Goal: Task Accomplishment & Management: Manage account settings

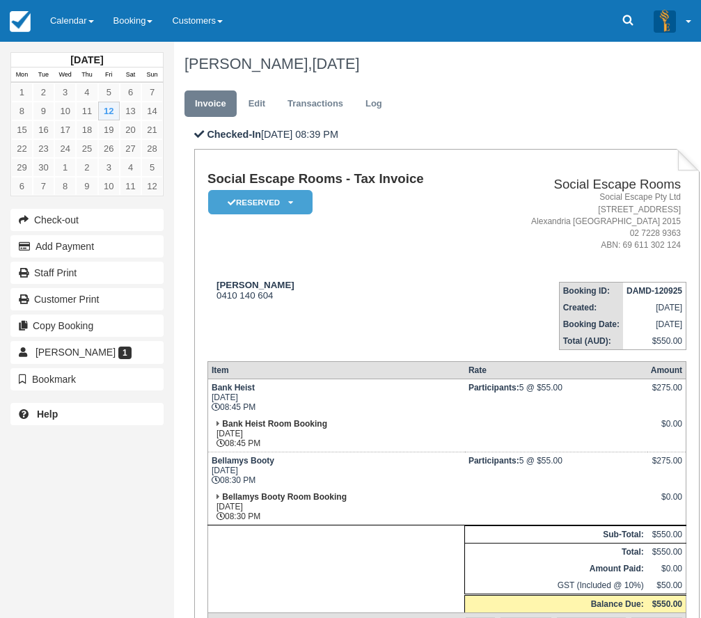
click at [77, 35] on link "Calendar" at bounding box center [71, 21] width 63 height 42
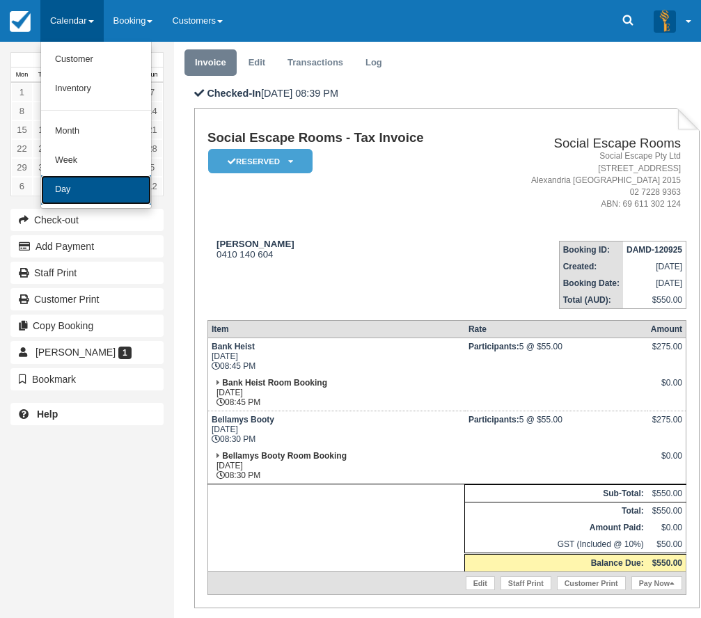
click at [64, 201] on link "Day" at bounding box center [96, 189] width 110 height 29
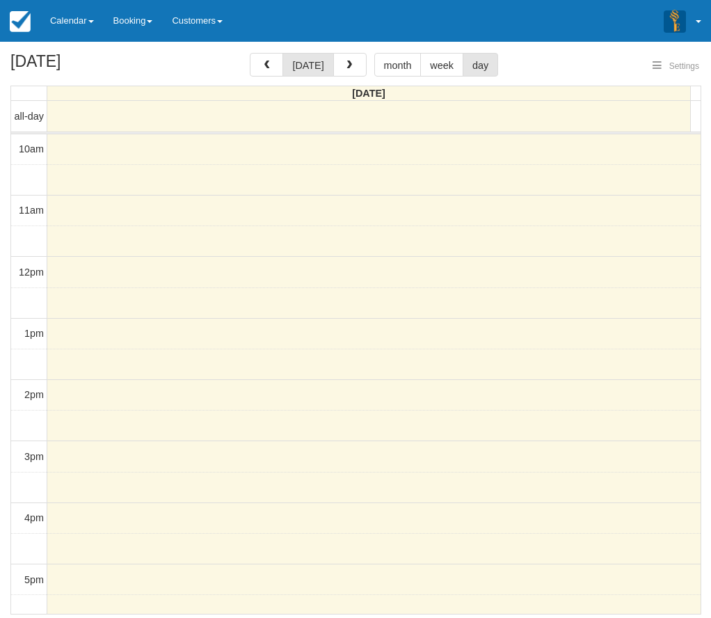
select select
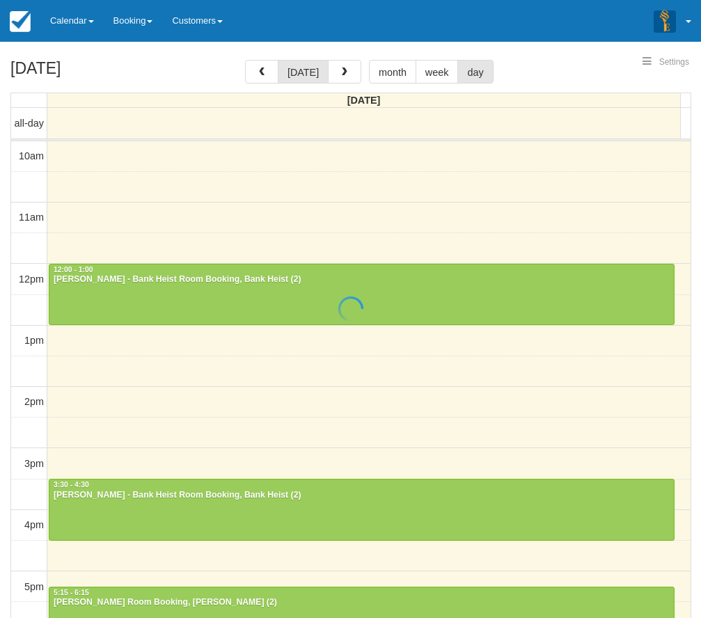
select select
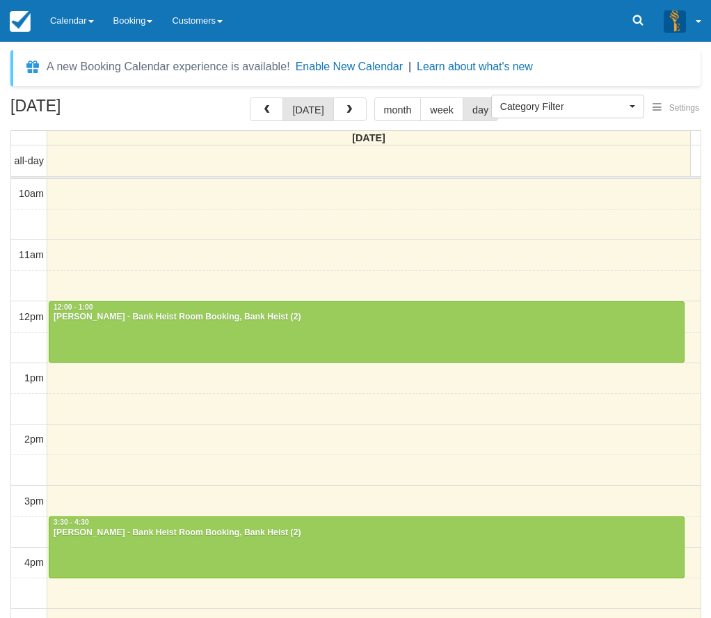
select select
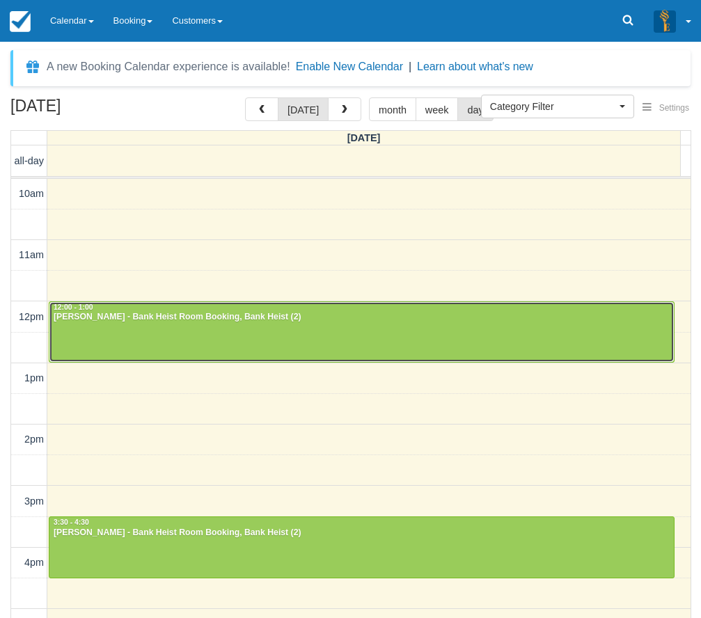
click at [372, 319] on div "Amir Ashamalla - Bank Heist Room Booking, Bank Heist (2)" at bounding box center [361, 317] width 617 height 11
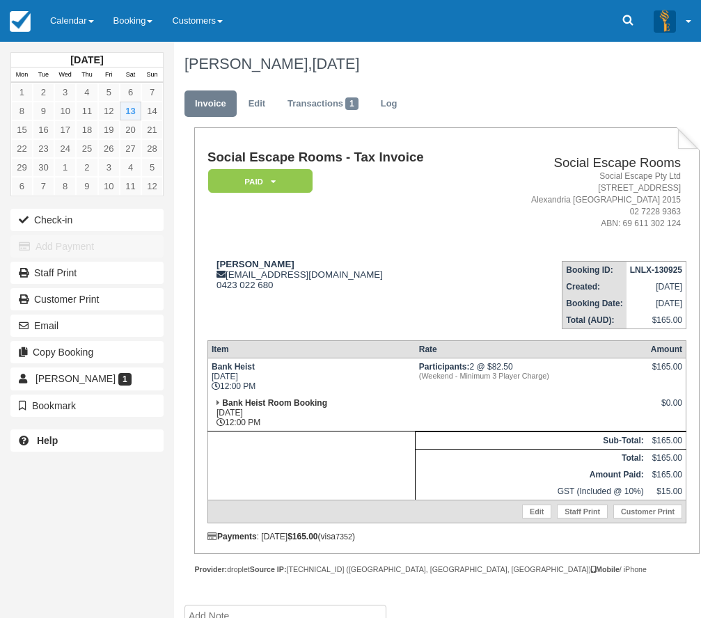
scroll to position [24, 0]
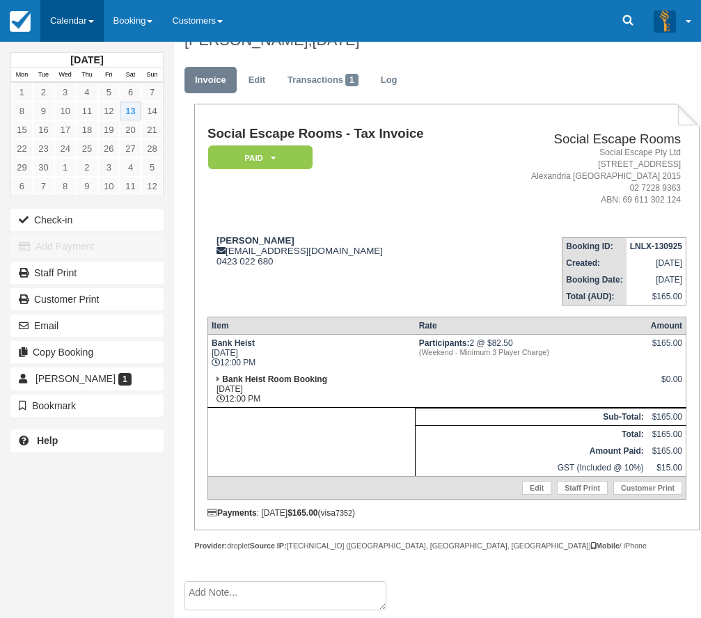
click at [61, 29] on link "Calendar" at bounding box center [71, 21] width 63 height 42
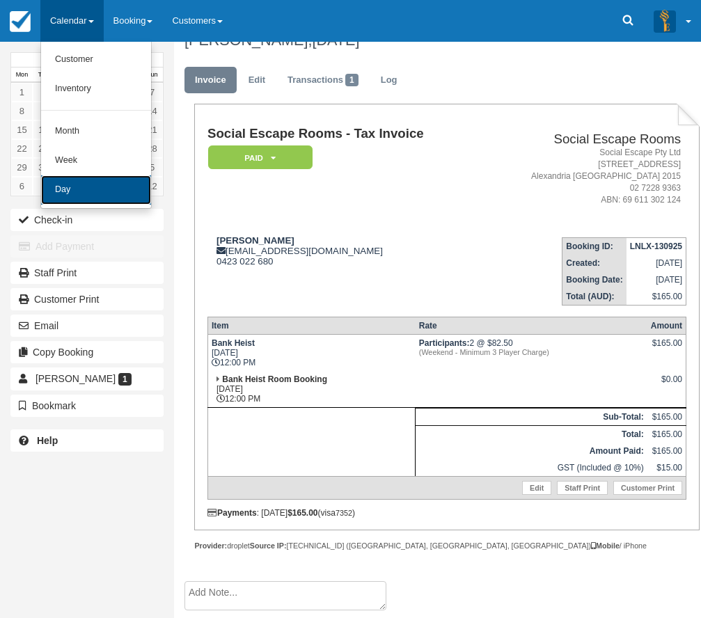
click at [86, 189] on link "Day" at bounding box center [96, 189] width 110 height 29
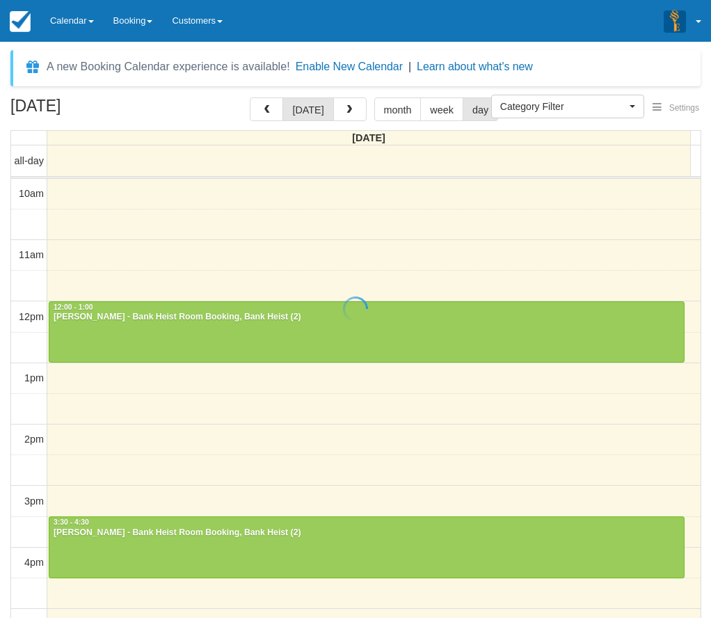
select select
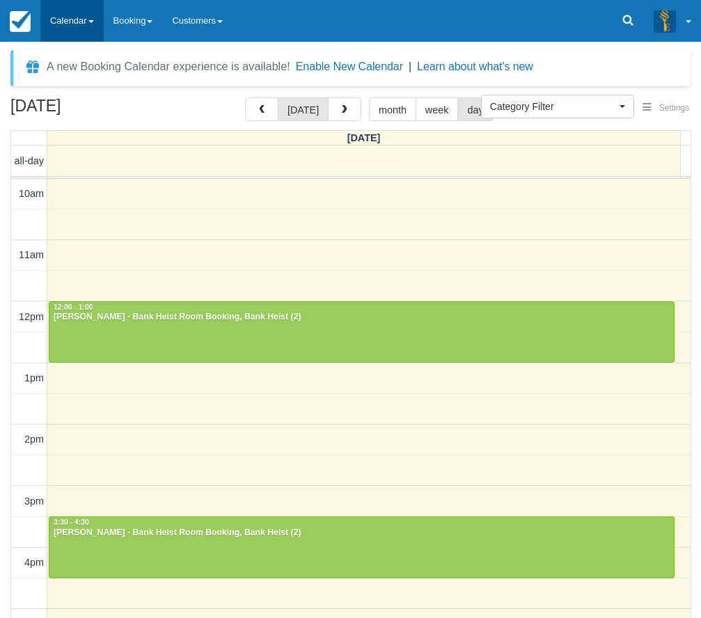
click at [54, 20] on link "Calendar" at bounding box center [71, 21] width 63 height 42
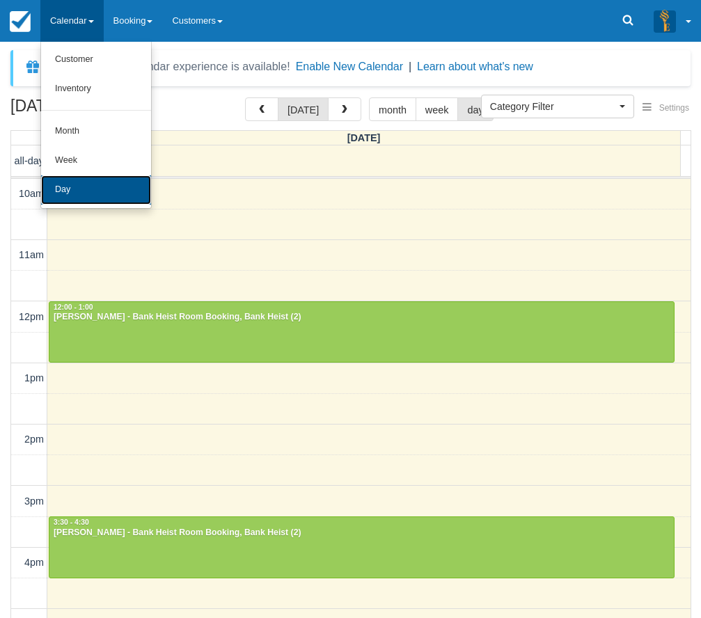
click at [76, 187] on link "Day" at bounding box center [96, 189] width 110 height 29
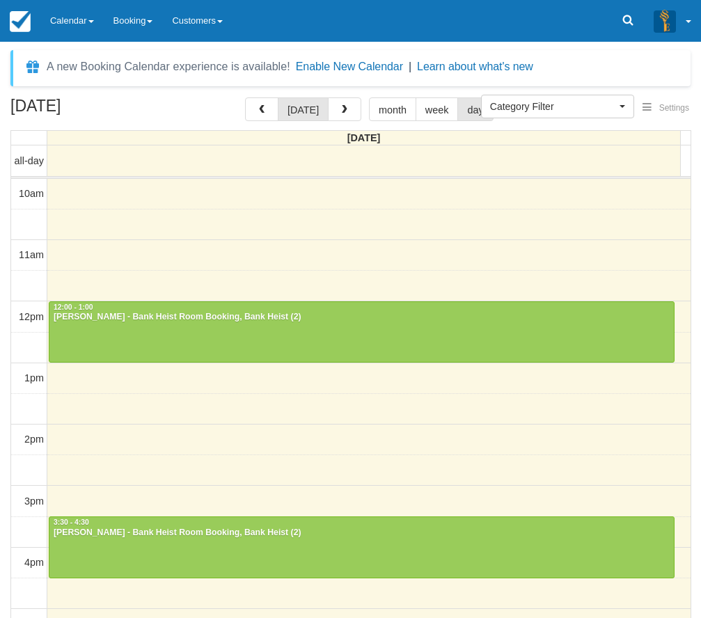
select select
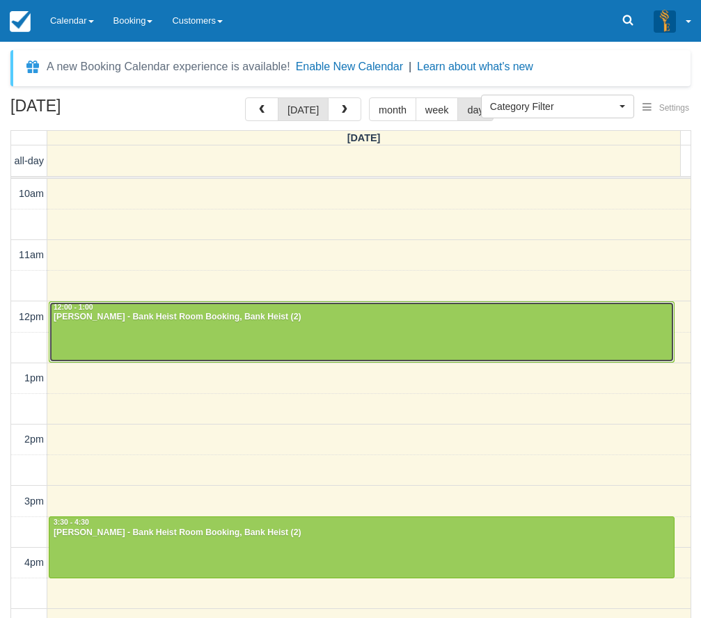
click at [132, 331] on div at bounding box center [361, 332] width 624 height 60
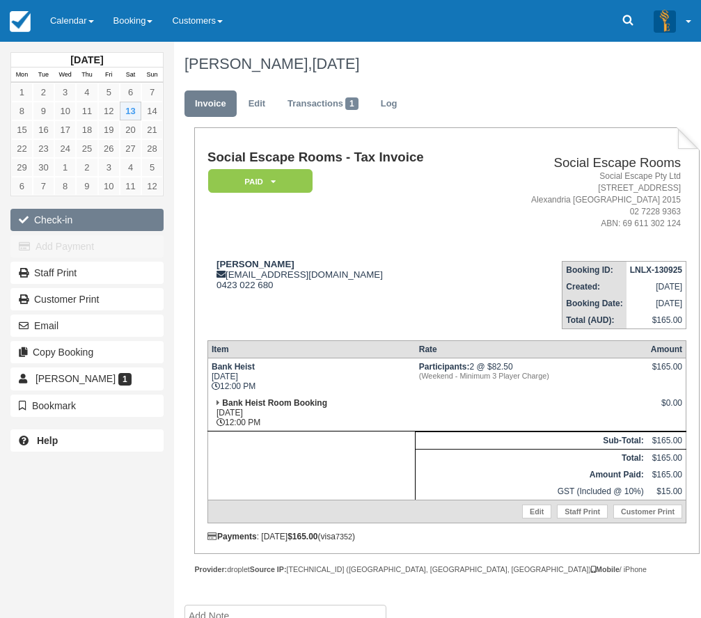
click at [91, 217] on button "Check-in" at bounding box center [86, 220] width 153 height 22
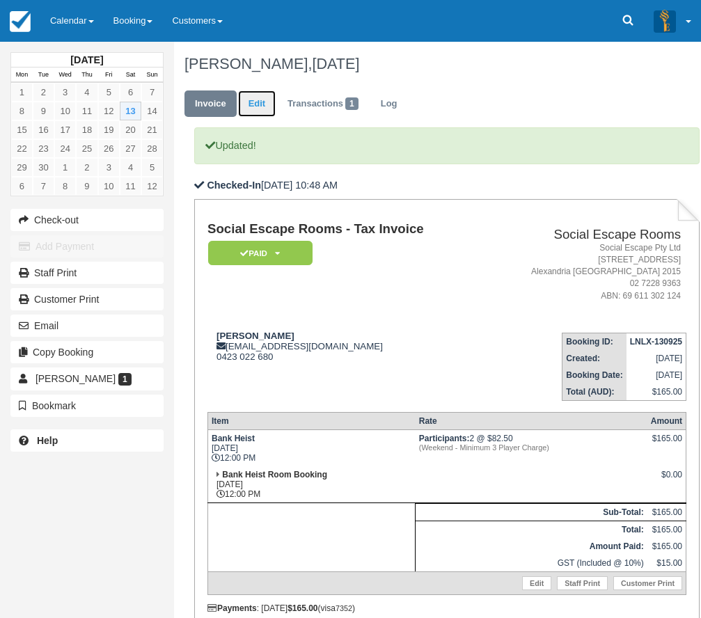
click at [255, 112] on link "Edit" at bounding box center [257, 103] width 38 height 27
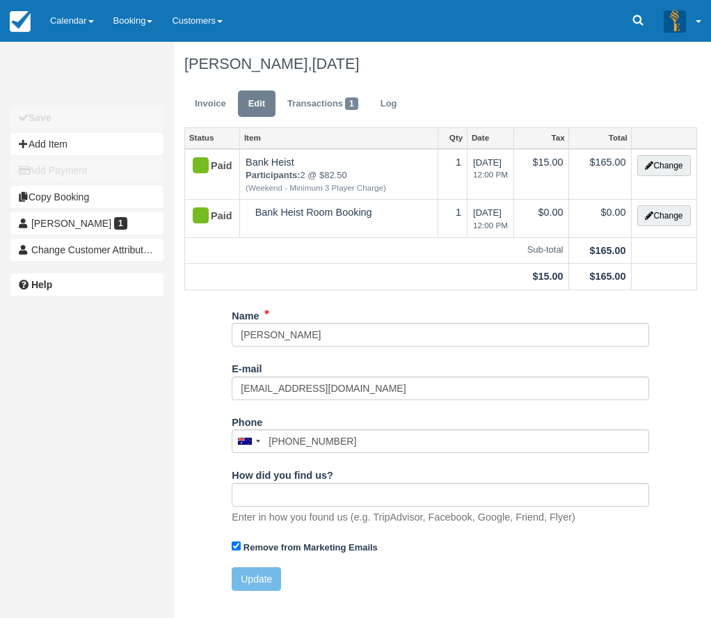
type input "0423 022 680"
click at [85, 143] on button "Add Item" at bounding box center [86, 144] width 153 height 22
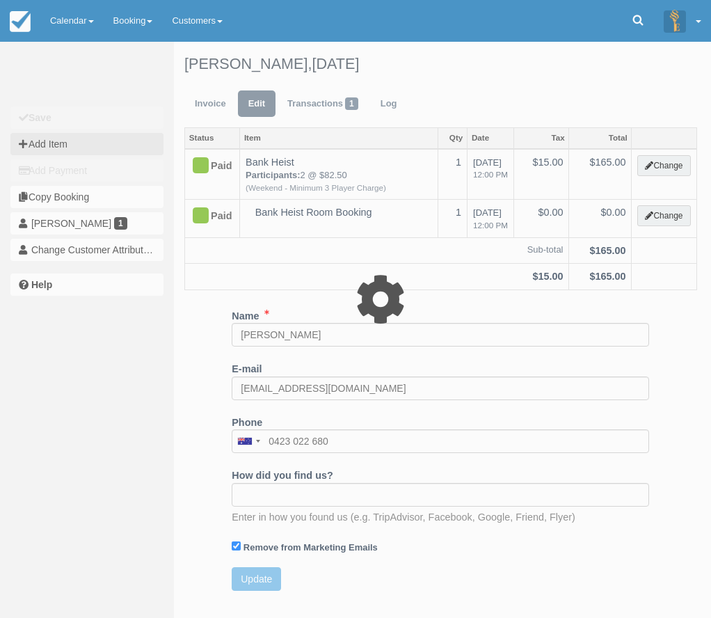
type input "0.00"
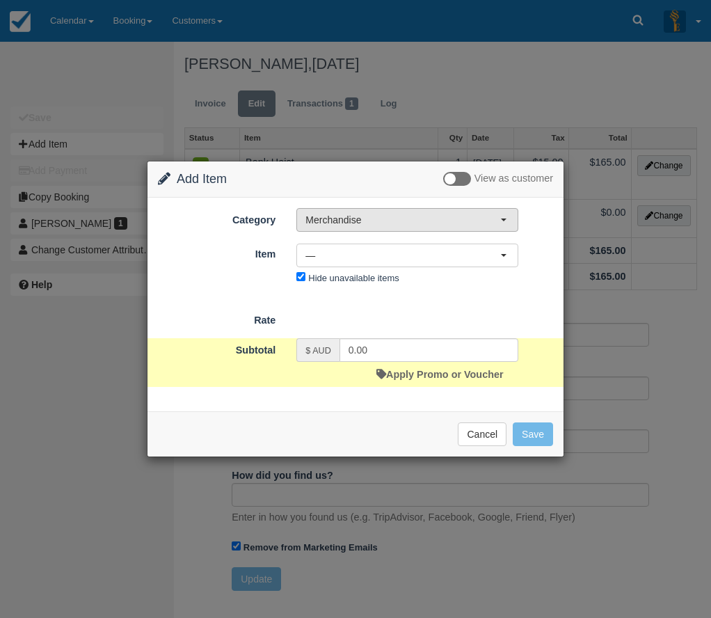
click at [360, 219] on span "Merchandise" at bounding box center [402, 220] width 195 height 14
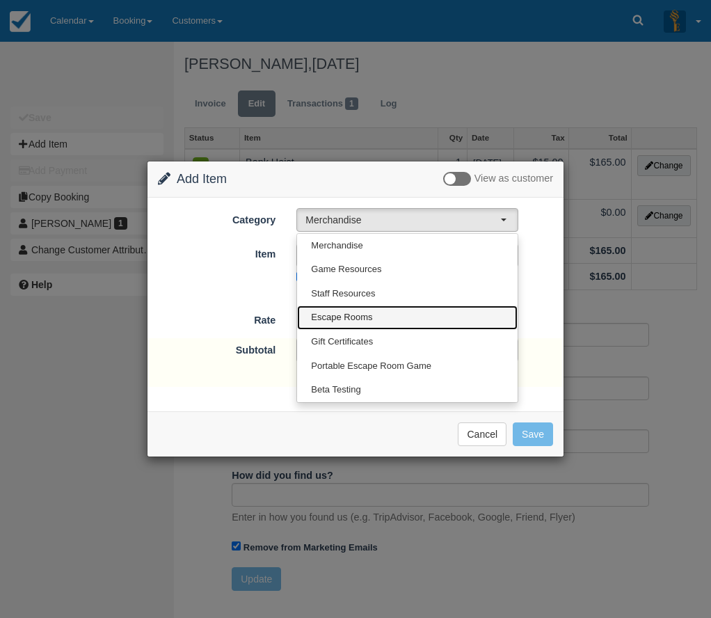
click at [367, 317] on span "Escape Rooms" at bounding box center [341, 317] width 61 height 13
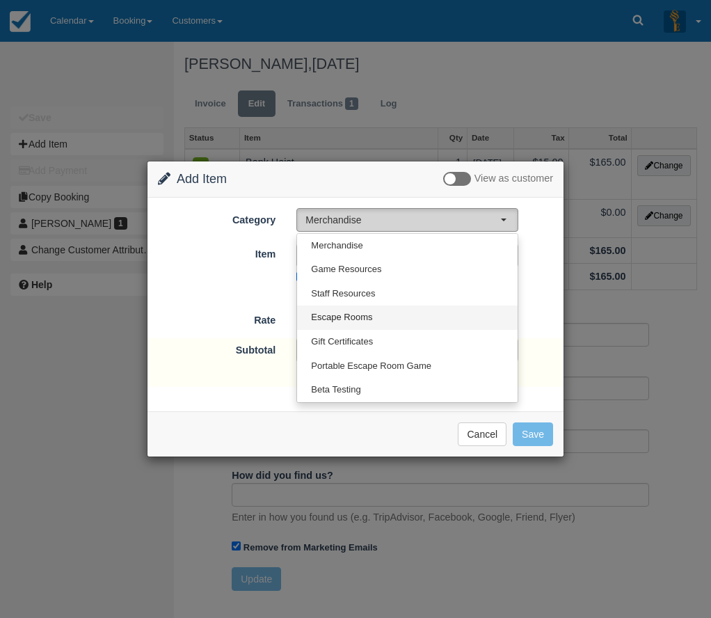
select select "2"
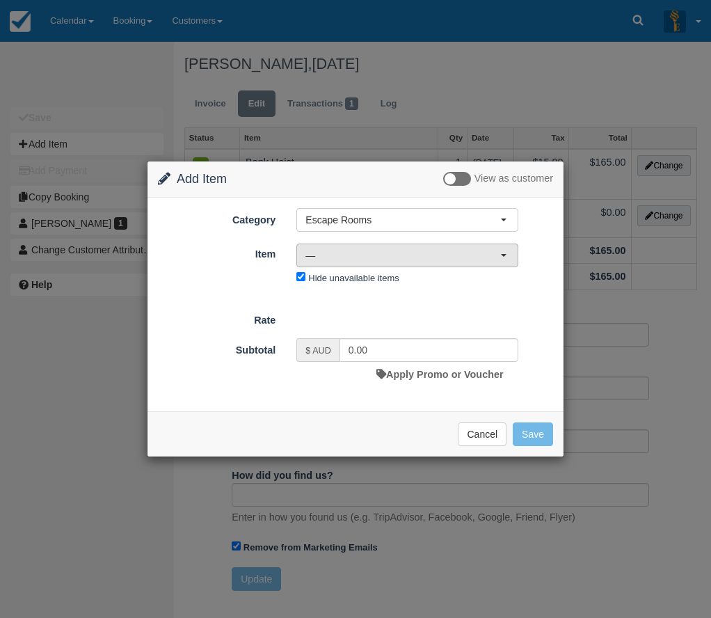
click at [369, 244] on button "—" at bounding box center [407, 256] width 222 height 24
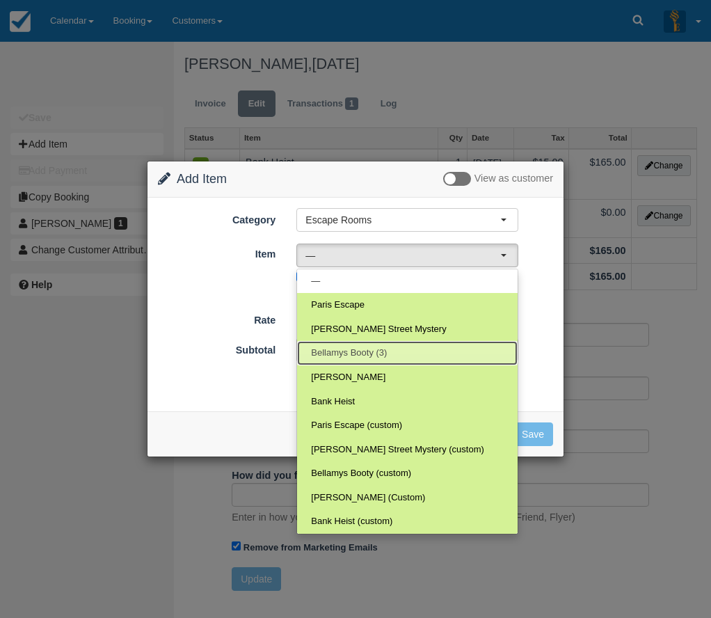
click at [377, 350] on span "Bellamys Booty (3)" at bounding box center [349, 353] width 76 height 13
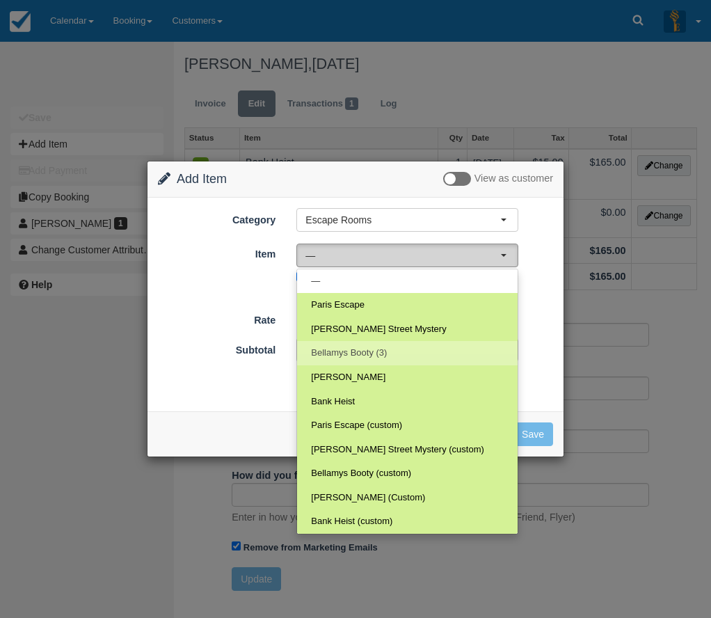
select select "69"
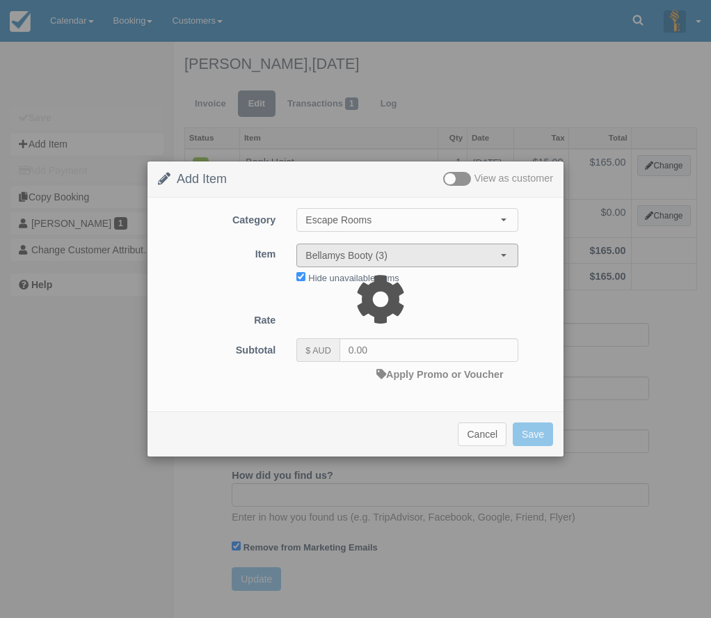
type input "220.00"
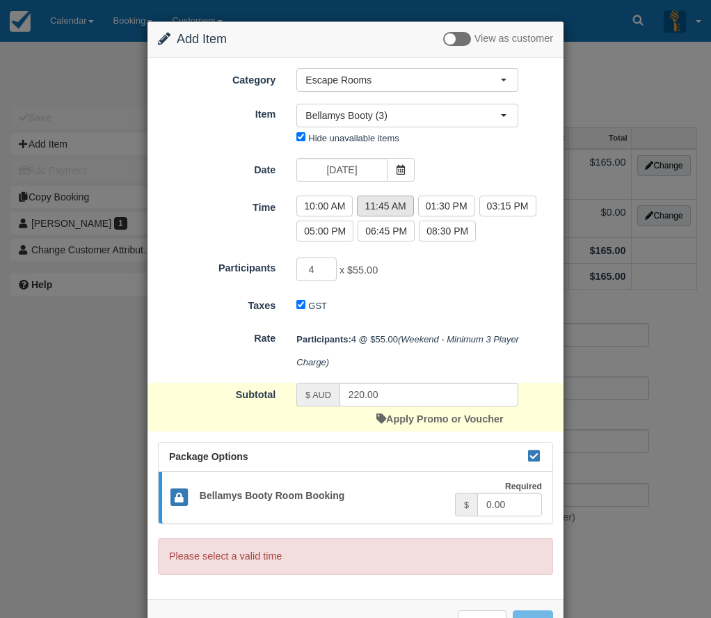
click at [397, 207] on label "11:45 AM" at bounding box center [385, 206] width 56 height 21
radio input "true"
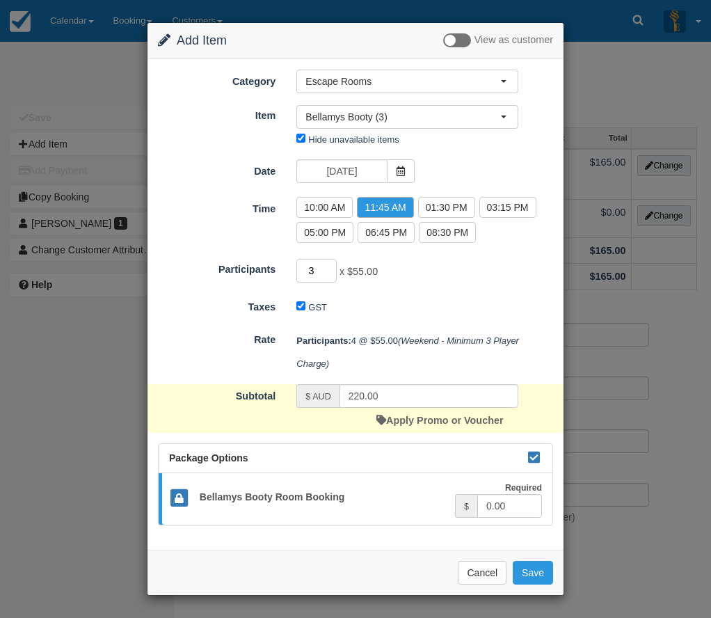
click at [330, 274] on input "3" at bounding box center [316, 271] width 40 height 24
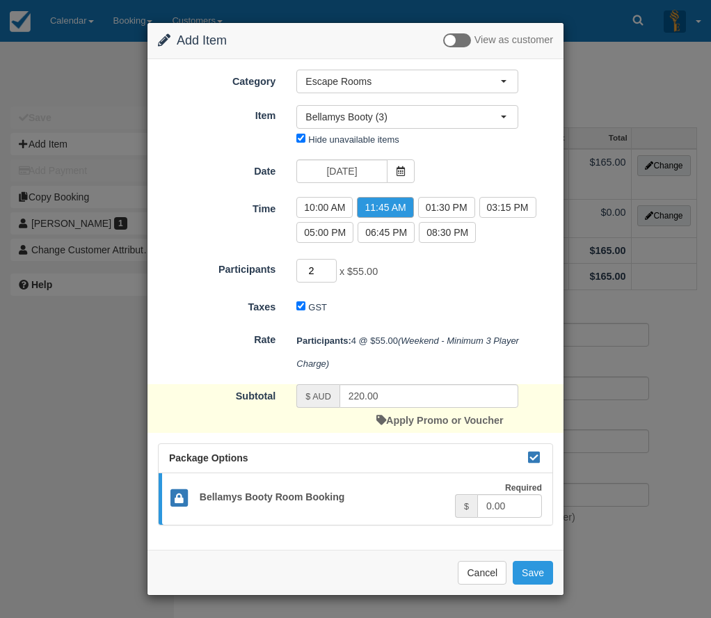
type input "2"
click at [330, 274] on input "2" at bounding box center [316, 271] width 40 height 24
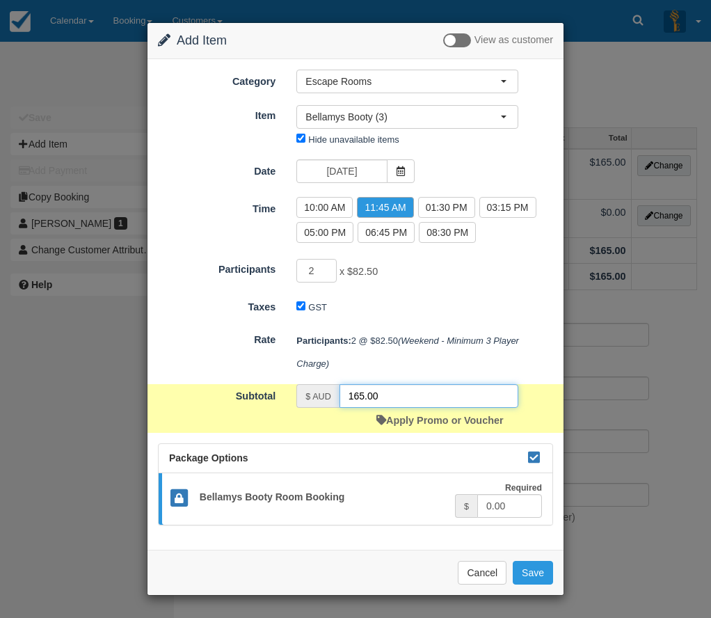
drag, startPoint x: 401, startPoint y: 395, endPoint x: 337, endPoint y: 390, distance: 64.3
click at [337, 390] on div "$ AUD 165.00" at bounding box center [407, 396] width 222 height 24
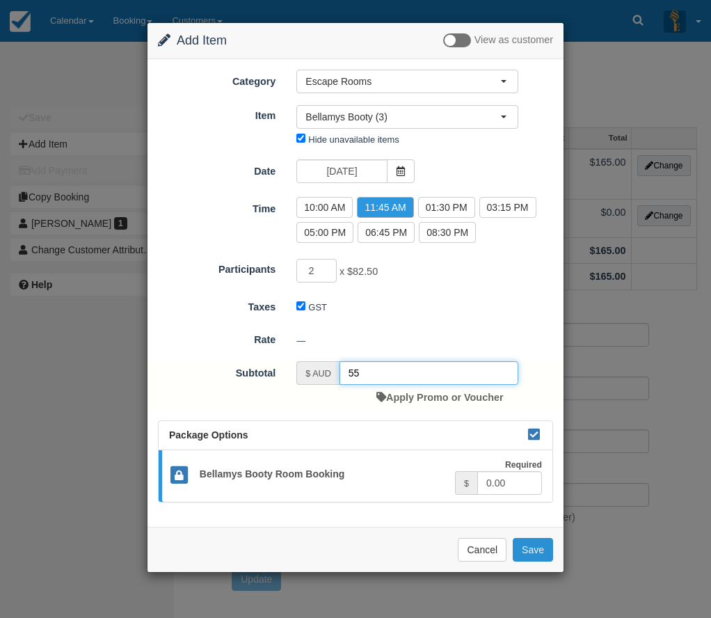
type input "55"
click at [545, 551] on button "Save" at bounding box center [533, 550] width 40 height 24
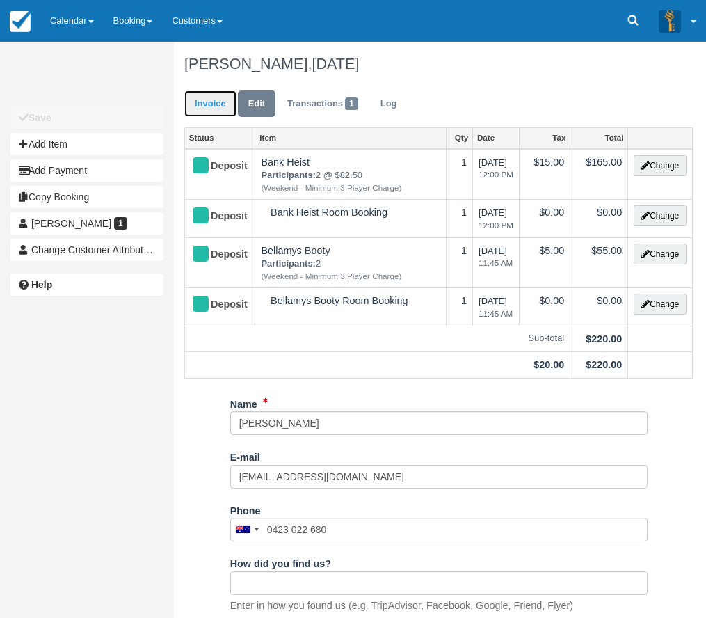
click at [209, 99] on link "Invoice" at bounding box center [210, 103] width 52 height 27
